Goal: Task Accomplishment & Management: Use online tool/utility

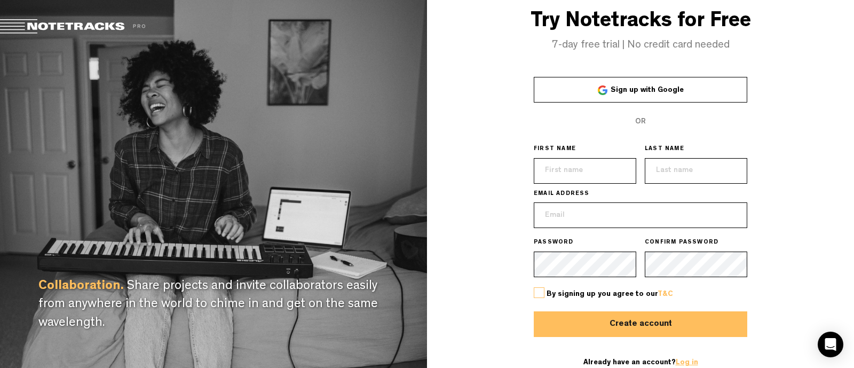
type input "[EMAIL_ADDRESS][DOMAIN_NAME]"
click at [680, 363] on link "Log in" at bounding box center [687, 362] width 22 height 7
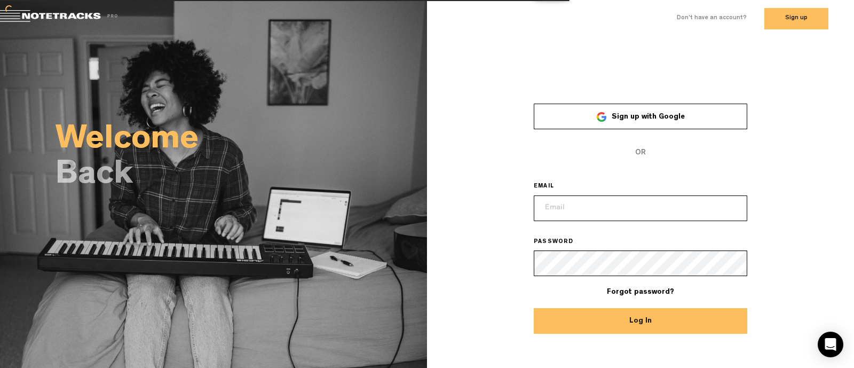
type input "[EMAIL_ADDRESS][DOMAIN_NAME]"
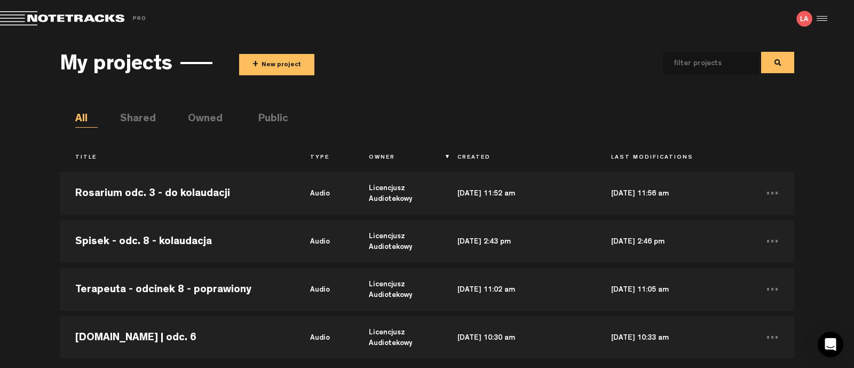
click at [498, 81] on div "My projects + New project" at bounding box center [427, 62] width 734 height 39
click at [279, 71] on button "+ New project" at bounding box center [276, 64] width 75 height 21
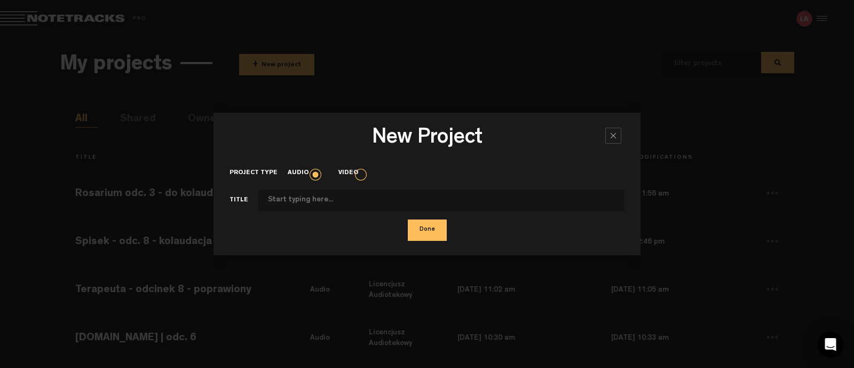
click at [326, 200] on input "Project type" at bounding box center [441, 199] width 366 height 21
type input "O"
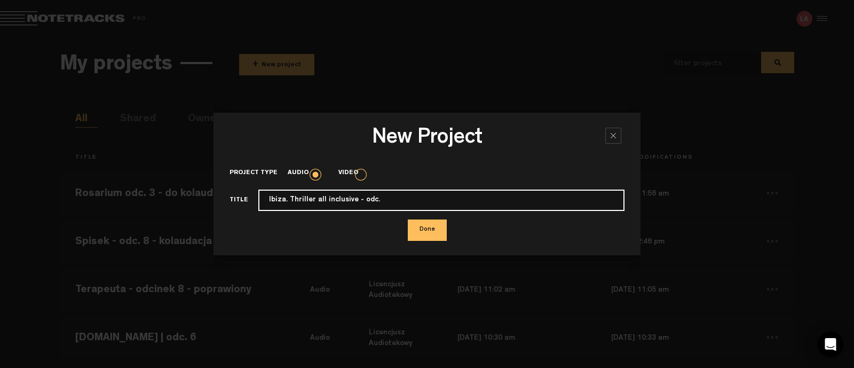
click at [391, 196] on input "Ibiza. Thriller all inclusive - odc." at bounding box center [441, 199] width 366 height 21
type input "Ibiza. Thriller all inclusive - odc. 2 - kolaudacja"
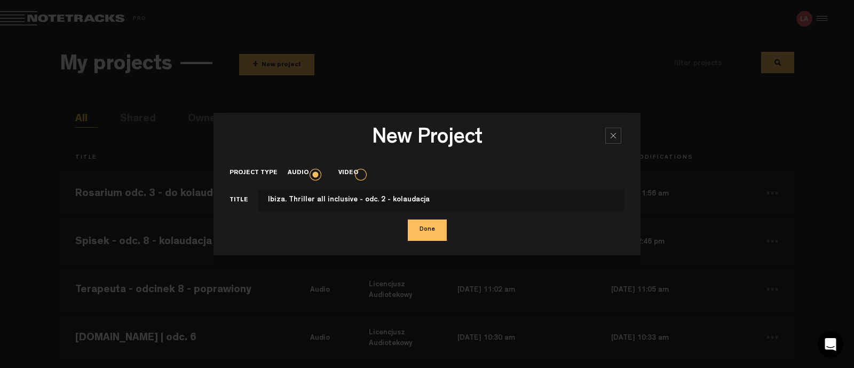
click at [418, 231] on button "Done" at bounding box center [427, 229] width 39 height 21
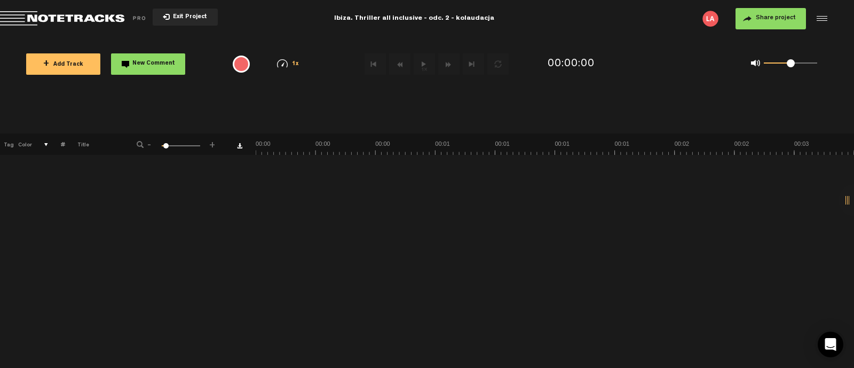
click at [50, 69] on button "+ Add Track" at bounding box center [63, 63] width 74 height 21
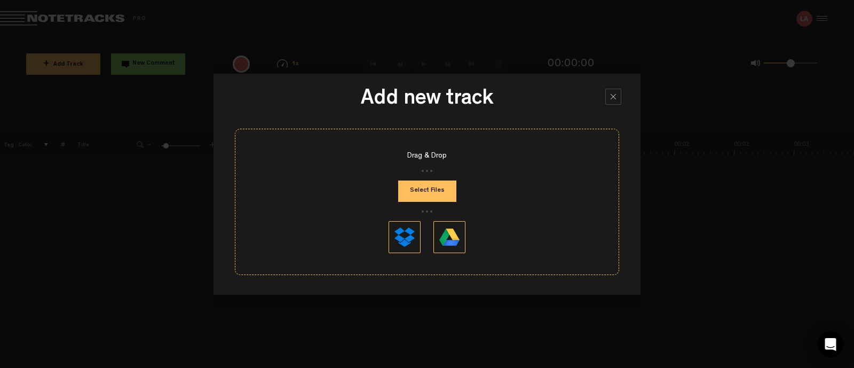
click at [411, 187] on button "Select Files" at bounding box center [427, 190] width 58 height 21
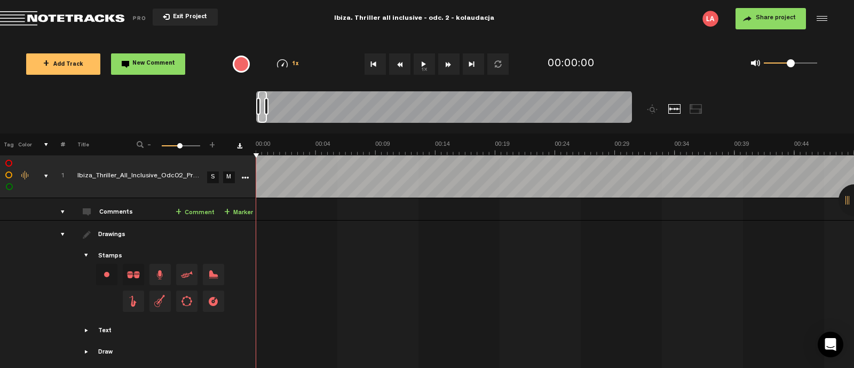
click at [820, 24] on div at bounding box center [820, 19] width 16 height 16
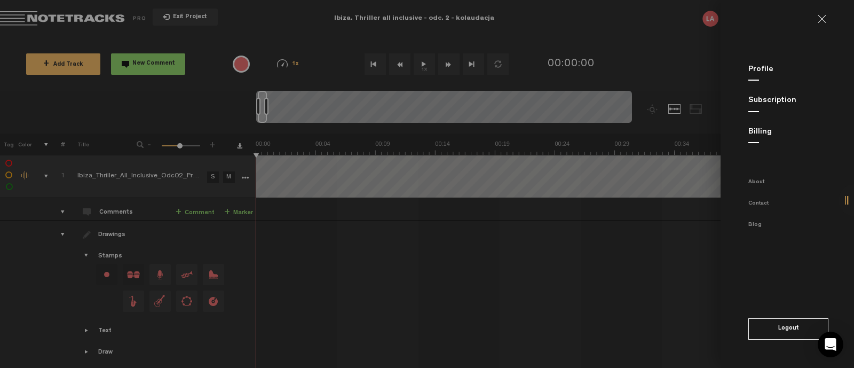
click at [822, 21] on link at bounding box center [826, 19] width 17 height 9
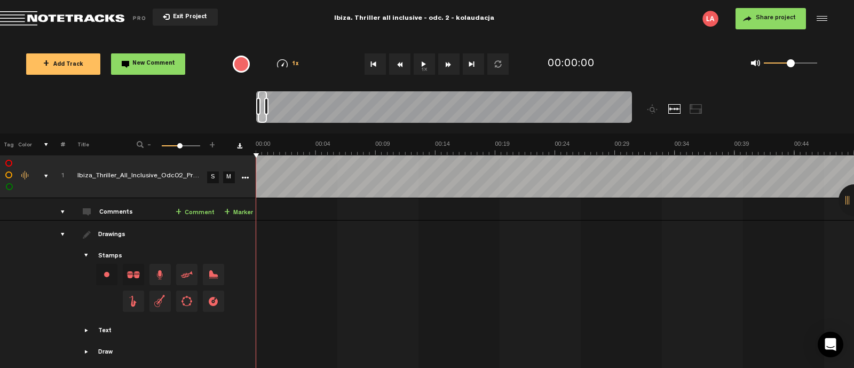
click at [788, 23] on button "Share project" at bounding box center [770, 18] width 70 height 21
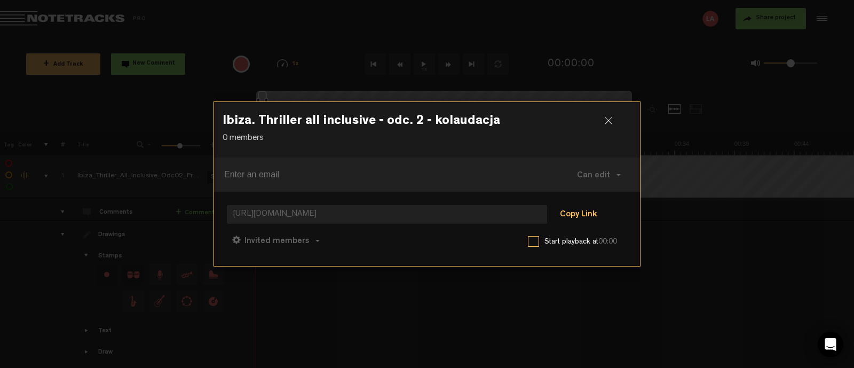
click at [576, 212] on button "Copy Link" at bounding box center [578, 214] width 58 height 21
click at [612, 118] on div at bounding box center [613, 125] width 16 height 16
